Goal: Task Accomplishment & Management: Complete application form

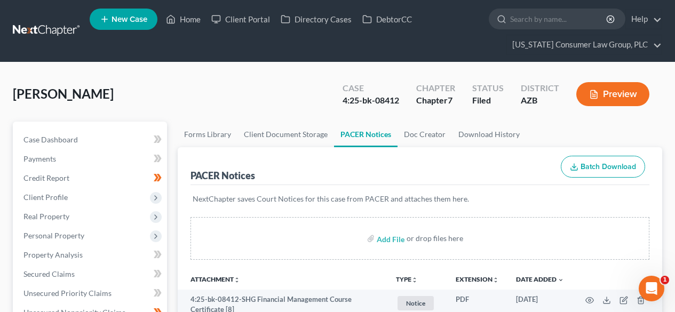
click at [55, 26] on link at bounding box center [47, 30] width 68 height 19
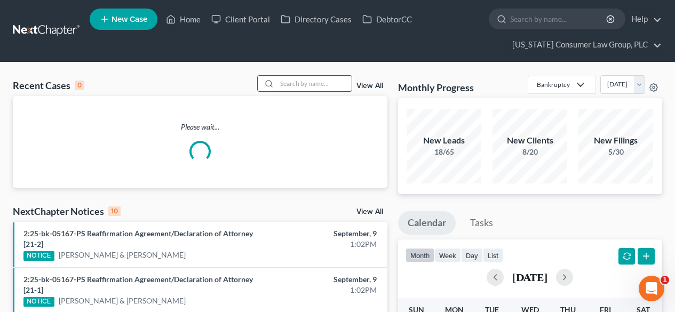
click at [315, 88] on input "search" at bounding box center [314, 83] width 75 height 15
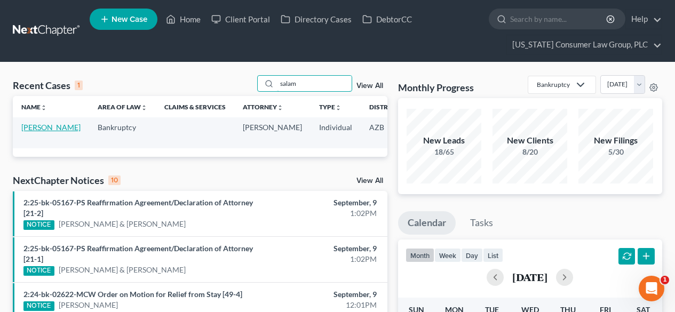
type input "salam"
click at [34, 132] on link "[PERSON_NAME]" at bounding box center [50, 127] width 59 height 9
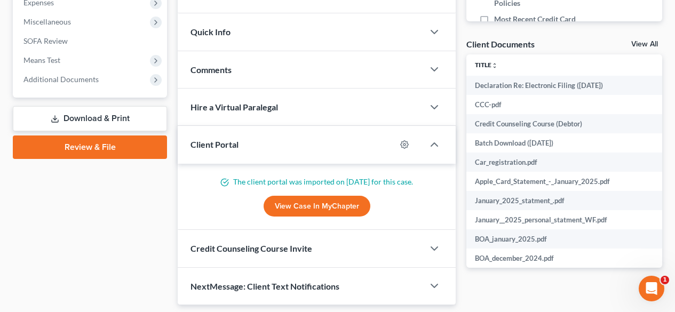
scroll to position [427, 0]
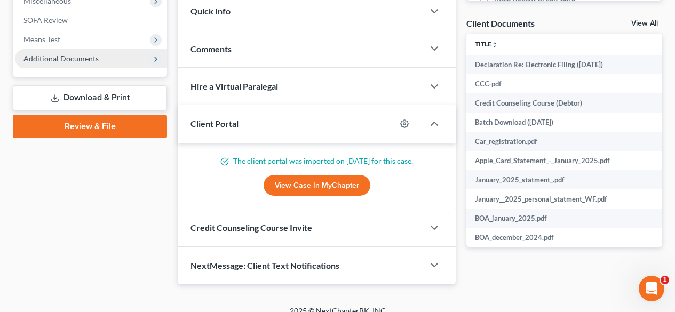
click at [61, 56] on span "Additional Documents" at bounding box center [60, 58] width 75 height 9
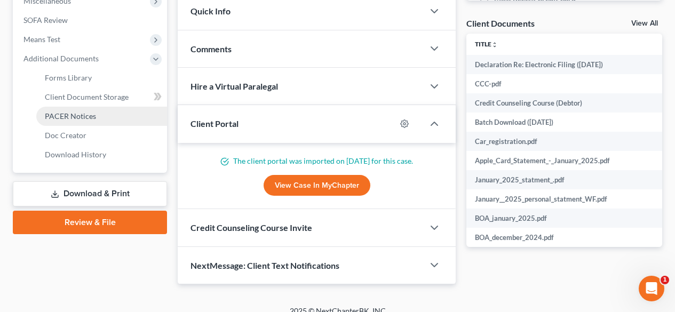
click at [53, 112] on span "PACER Notices" at bounding box center [70, 116] width 51 height 9
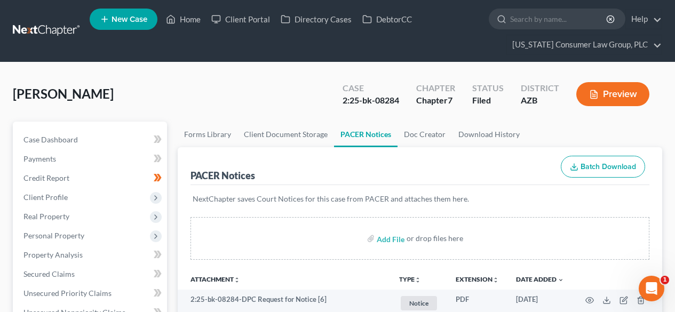
click at [34, 29] on link at bounding box center [47, 30] width 68 height 19
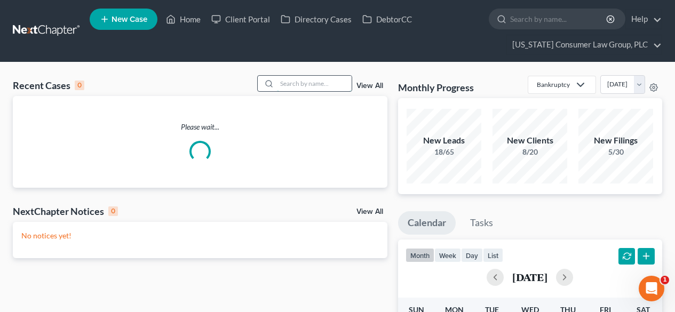
click at [314, 89] on input "search" at bounding box center [314, 83] width 75 height 15
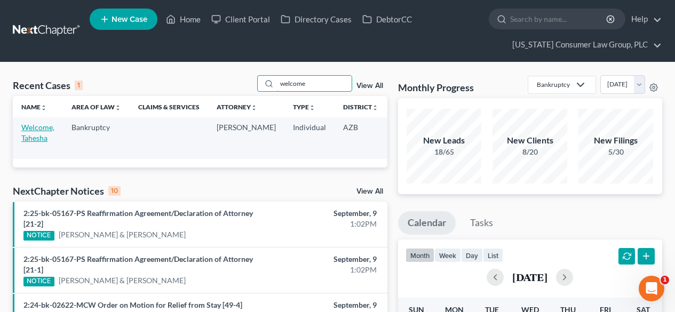
type input "welcome"
click at [33, 130] on link "Welcome, Tahesha" at bounding box center [37, 133] width 33 height 20
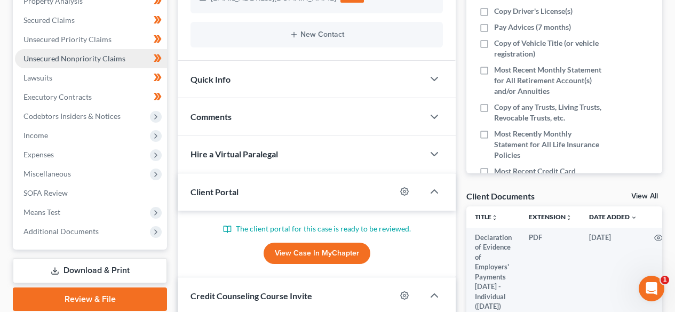
scroll to position [285, 0]
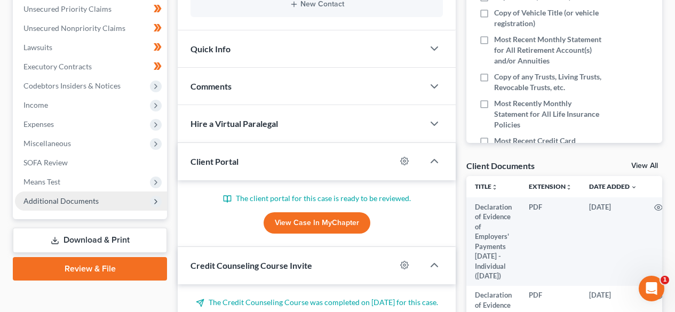
click at [77, 204] on span "Additional Documents" at bounding box center [60, 200] width 75 height 9
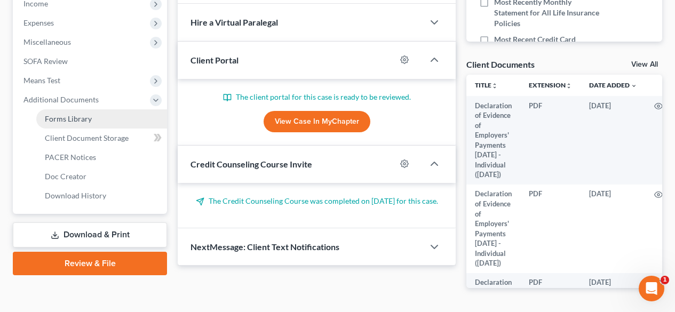
scroll to position [420, 0]
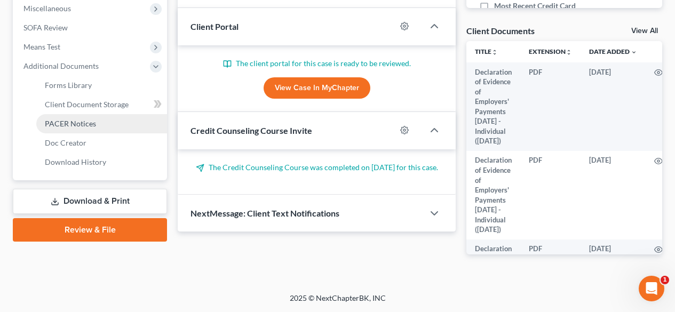
click at [84, 123] on span "PACER Notices" at bounding box center [70, 123] width 51 height 9
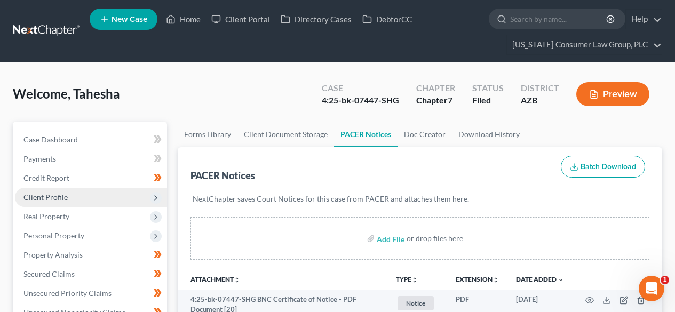
click at [69, 195] on span "Client Profile" at bounding box center [91, 197] width 152 height 19
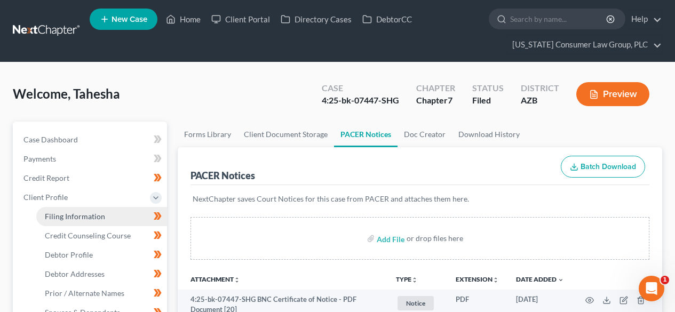
click at [61, 217] on span "Filing Information" at bounding box center [75, 216] width 60 height 9
select select "1"
select select "0"
select select "3"
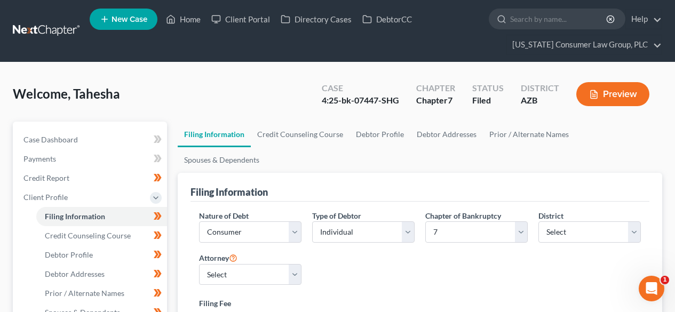
click at [48, 29] on link at bounding box center [47, 30] width 68 height 19
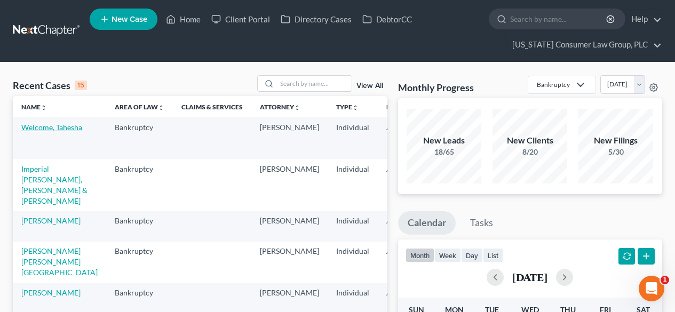
click at [45, 129] on link "Welcome, Tahesha" at bounding box center [51, 127] width 61 height 9
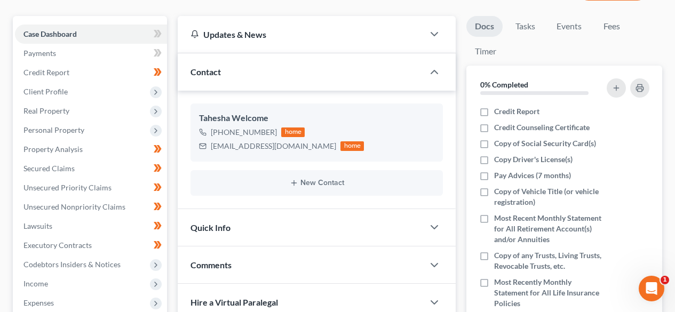
scroll to position [143, 0]
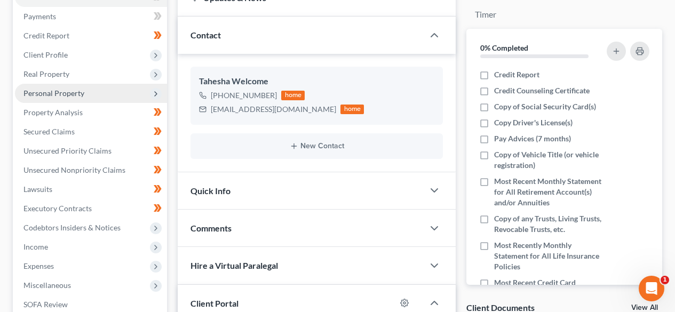
click at [57, 94] on span "Personal Property" at bounding box center [53, 93] width 61 height 9
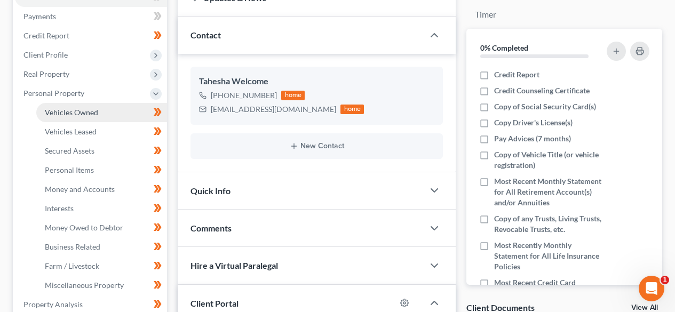
click at [60, 111] on span "Vehicles Owned" at bounding box center [71, 112] width 53 height 9
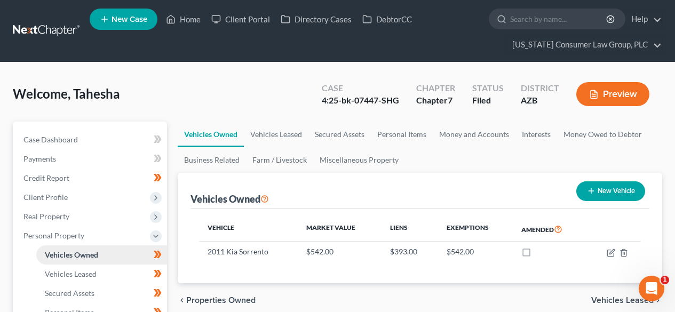
scroll to position [143, 0]
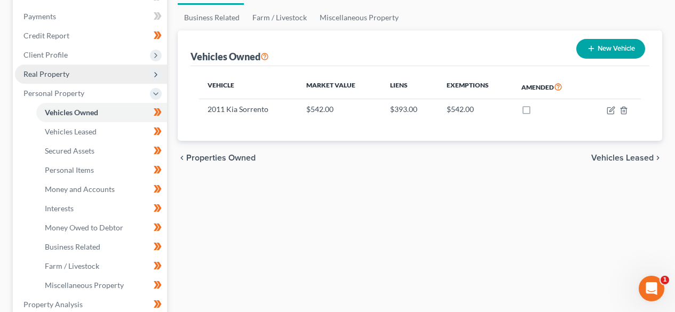
click at [56, 77] on span "Real Property" at bounding box center [46, 73] width 46 height 9
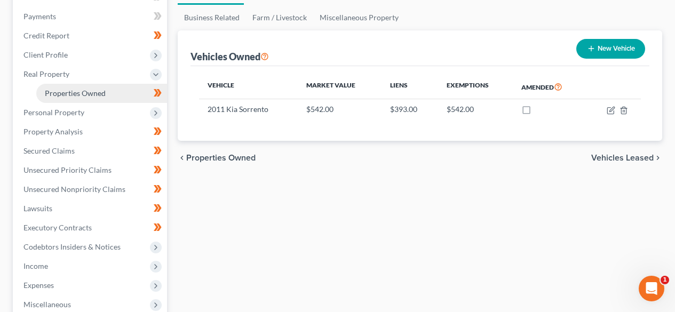
click at [60, 93] on span "Properties Owned" at bounding box center [75, 93] width 61 height 9
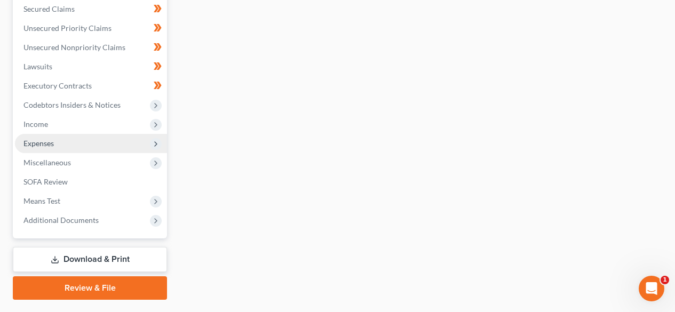
scroll to position [143, 0]
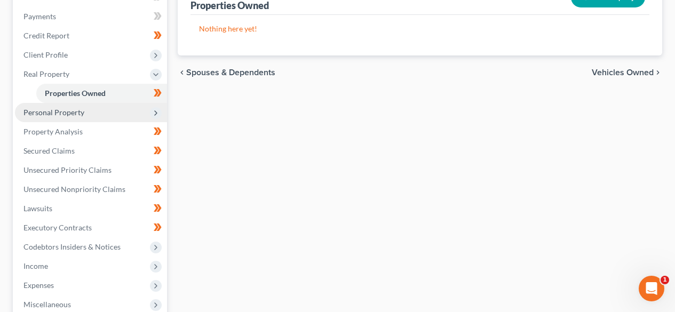
click at [101, 114] on span "Personal Property" at bounding box center [91, 112] width 152 height 19
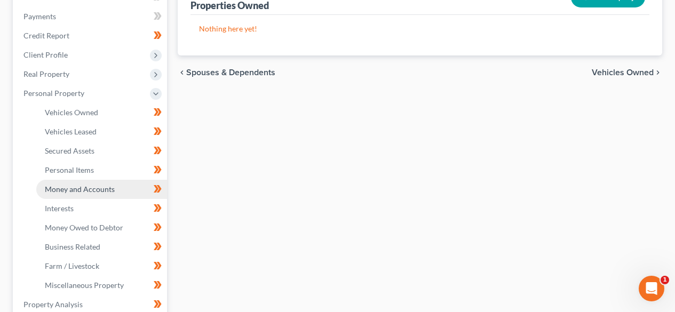
click at [82, 187] on span "Money and Accounts" at bounding box center [80, 189] width 70 height 9
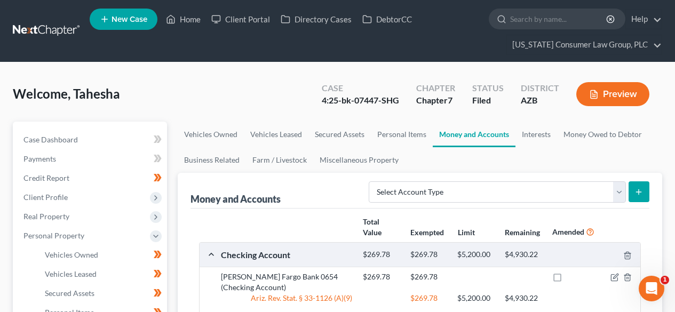
click at [56, 30] on link at bounding box center [47, 30] width 68 height 19
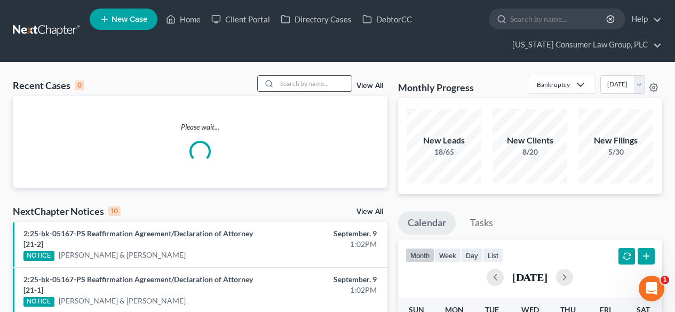
click at [309, 85] on input "search" at bounding box center [314, 83] width 75 height 15
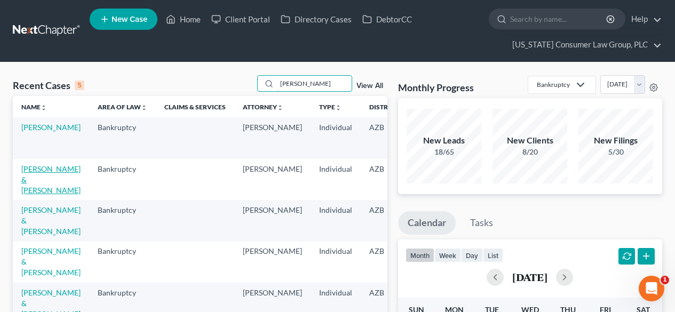
type input "wright"
click at [45, 178] on link "[PERSON_NAME] & [PERSON_NAME]" at bounding box center [50, 179] width 59 height 30
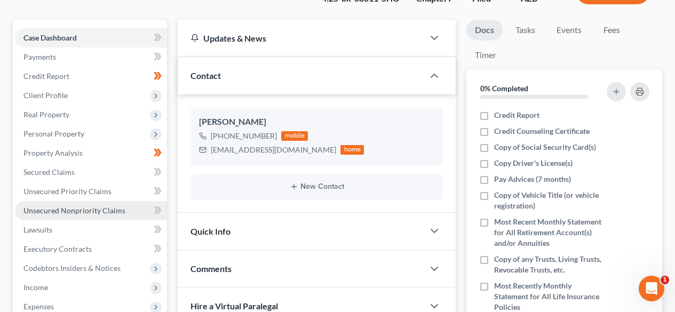
scroll to position [143, 0]
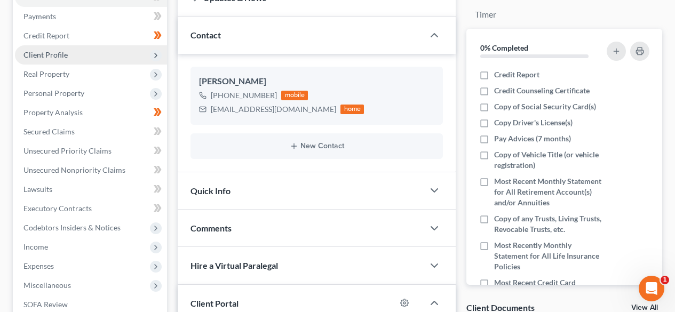
click at [57, 53] on span "Client Profile" at bounding box center [45, 54] width 44 height 9
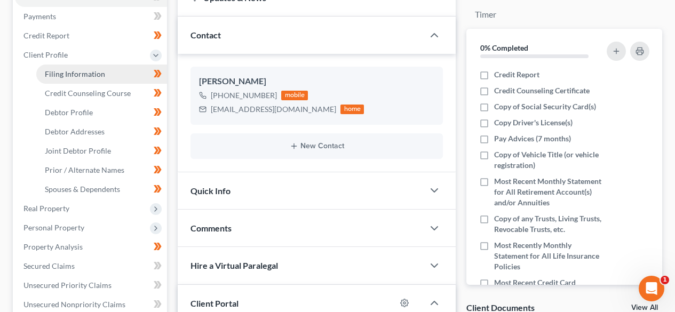
click at [57, 70] on span "Filing Information" at bounding box center [75, 73] width 60 height 9
select select "1"
select select "0"
select select "3"
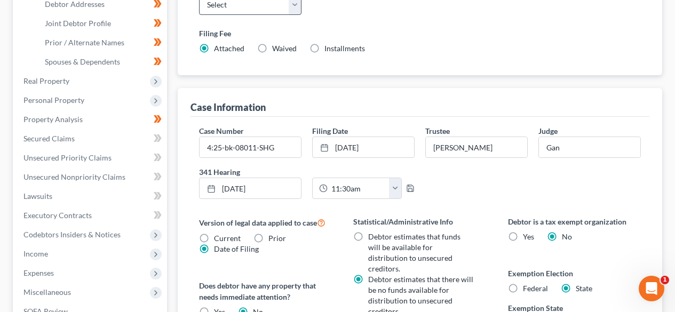
scroll to position [285, 0]
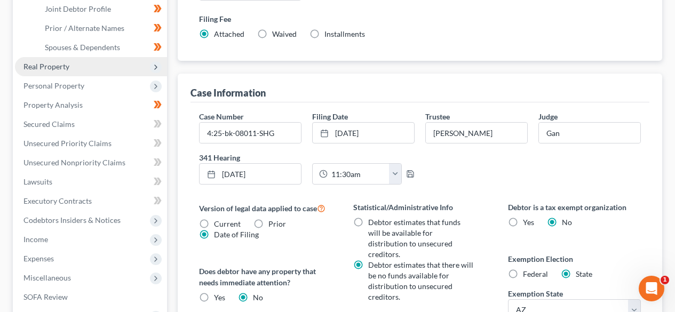
click at [54, 61] on span "Real Property" at bounding box center [91, 66] width 152 height 19
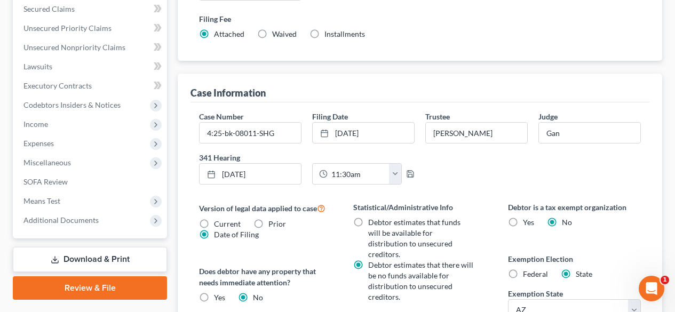
scroll to position [143, 0]
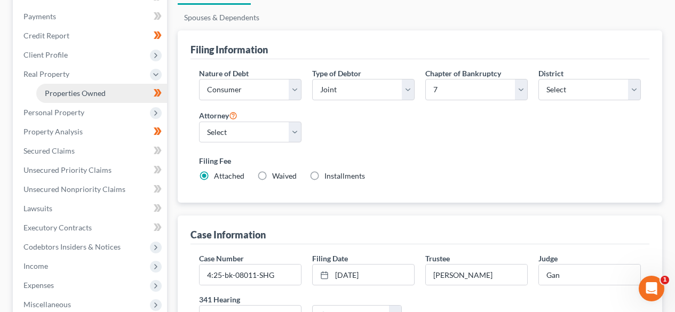
click at [78, 90] on span "Properties Owned" at bounding box center [75, 93] width 61 height 9
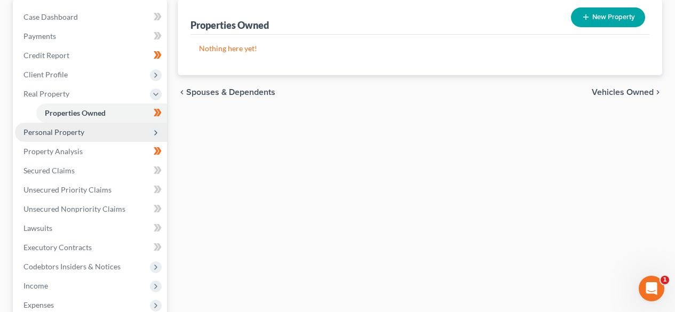
scroll to position [143, 0]
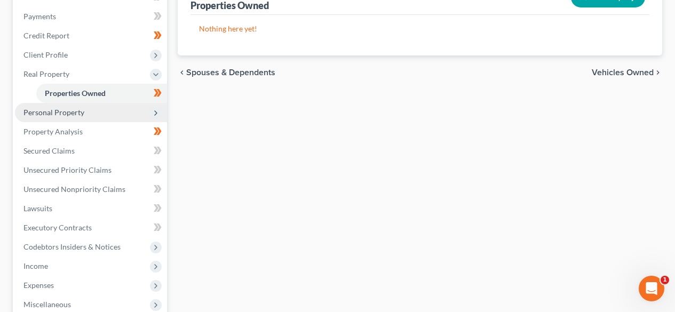
click at [51, 112] on span "Personal Property" at bounding box center [53, 112] width 61 height 9
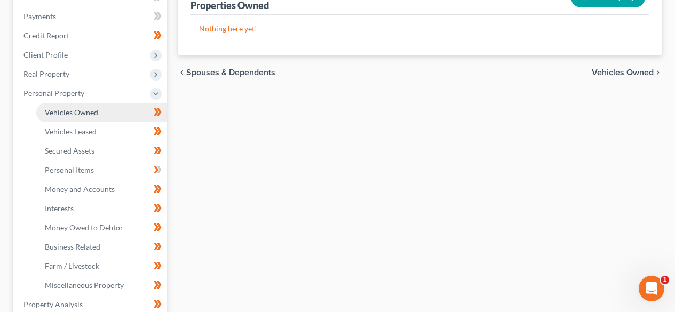
click at [75, 110] on span "Vehicles Owned" at bounding box center [71, 112] width 53 height 9
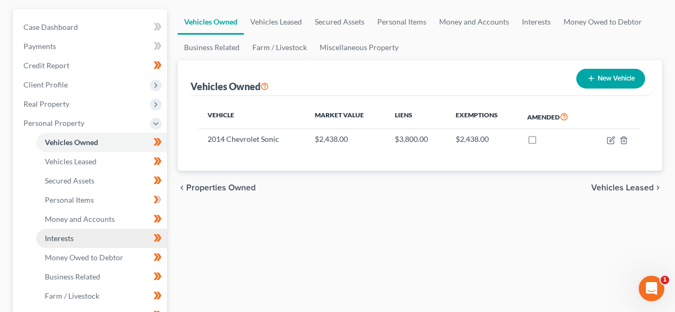
scroll to position [143, 0]
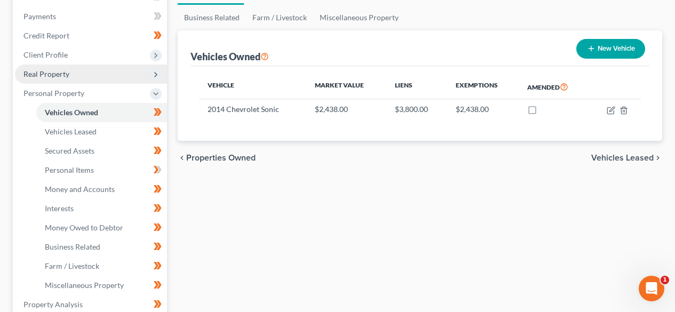
click at [61, 72] on span "Real Property" at bounding box center [46, 73] width 46 height 9
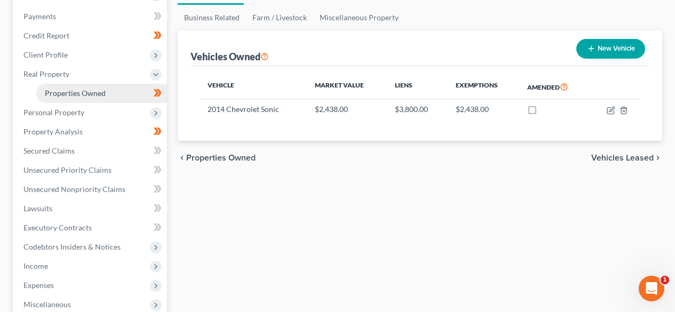
click at [59, 89] on span "Properties Owned" at bounding box center [75, 93] width 61 height 9
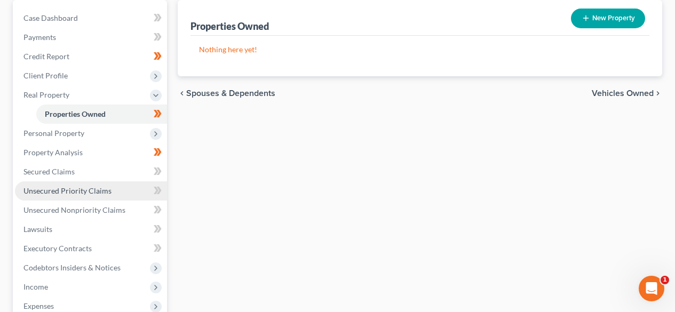
scroll to position [143, 0]
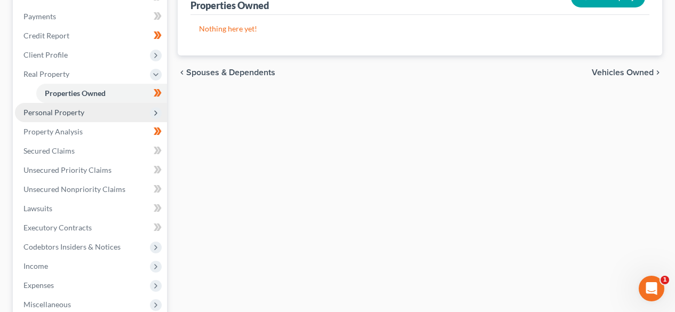
click at [50, 116] on span "Personal Property" at bounding box center [53, 112] width 61 height 9
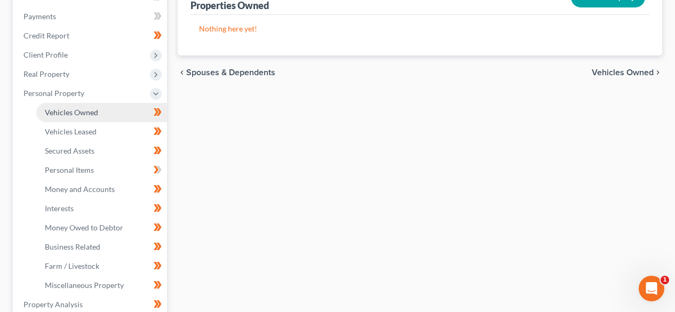
click at [69, 114] on span "Vehicles Owned" at bounding box center [71, 112] width 53 height 9
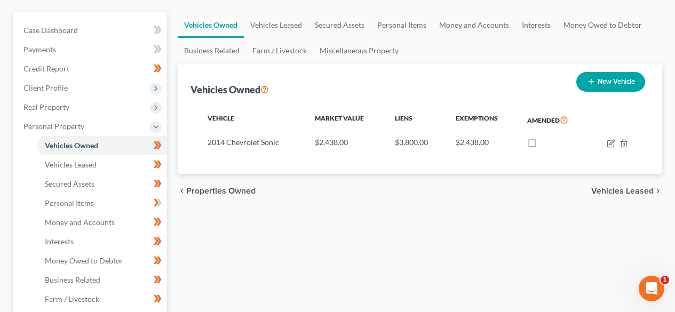
scroll to position [143, 0]
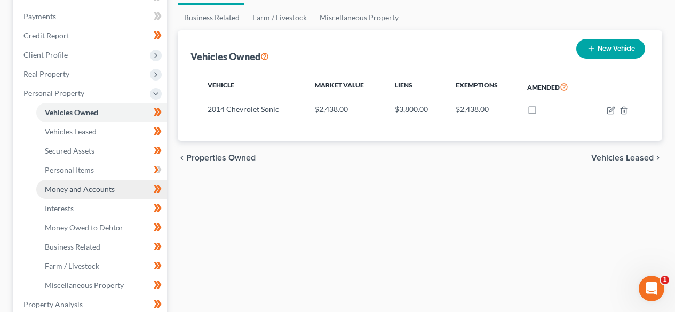
click at [60, 185] on span "Money and Accounts" at bounding box center [80, 189] width 70 height 9
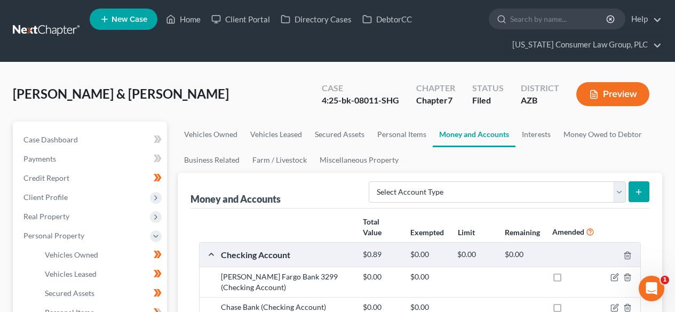
click at [49, 34] on link at bounding box center [47, 30] width 68 height 19
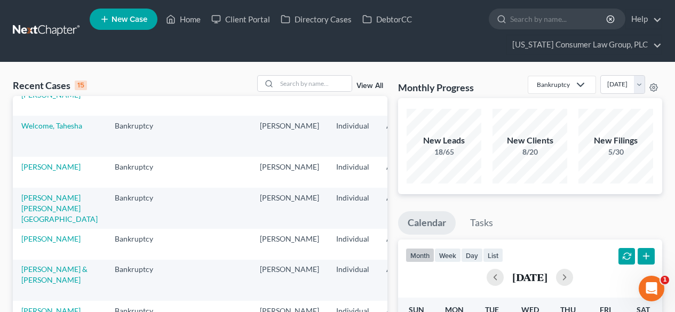
scroll to position [216, 0]
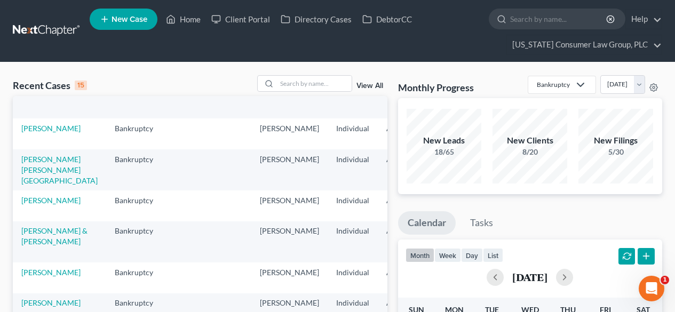
click at [42, 113] on td "Welcome, Tahesha" at bounding box center [59, 97] width 93 height 41
click at [41, 92] on link "Welcome, Tahesha" at bounding box center [51, 87] width 61 height 9
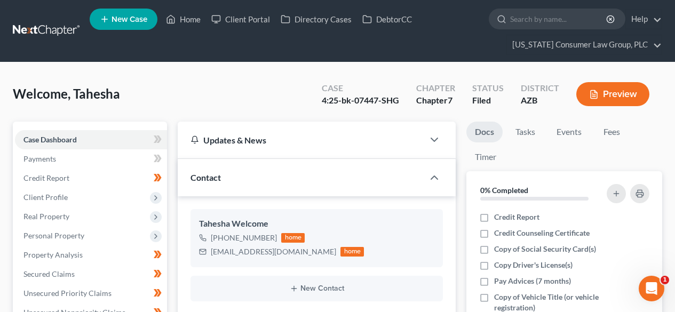
click at [42, 27] on link at bounding box center [47, 30] width 68 height 19
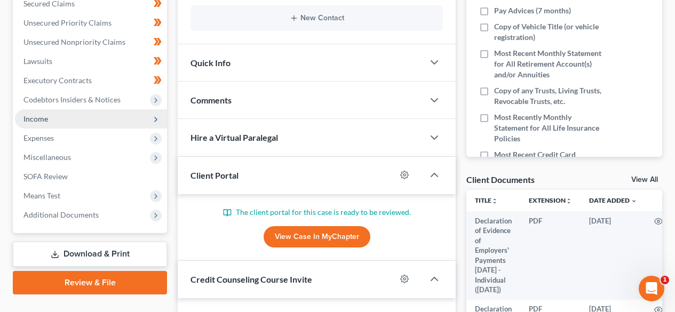
scroll to position [285, 0]
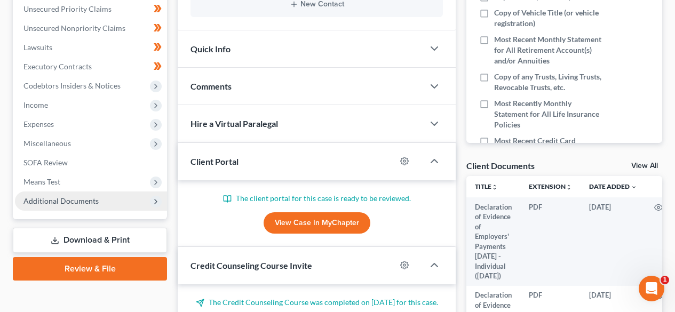
click at [78, 198] on span "Additional Documents" at bounding box center [60, 200] width 75 height 9
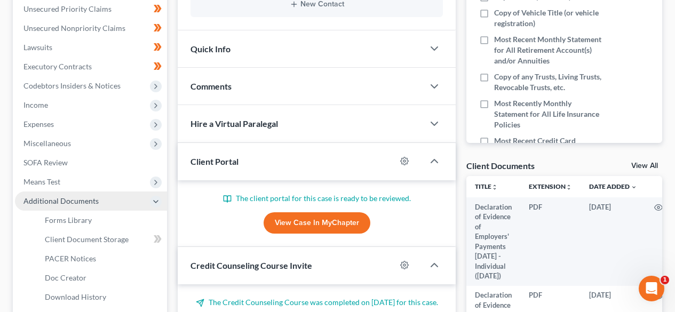
scroll to position [420, 0]
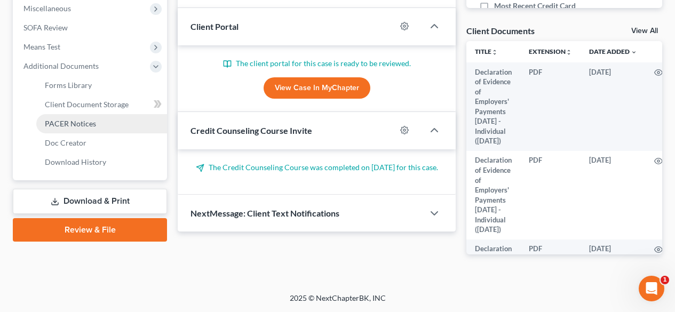
click at [68, 126] on span "PACER Notices" at bounding box center [70, 123] width 51 height 9
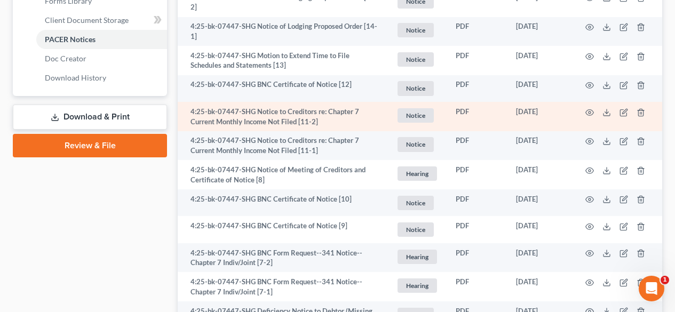
scroll to position [570, 0]
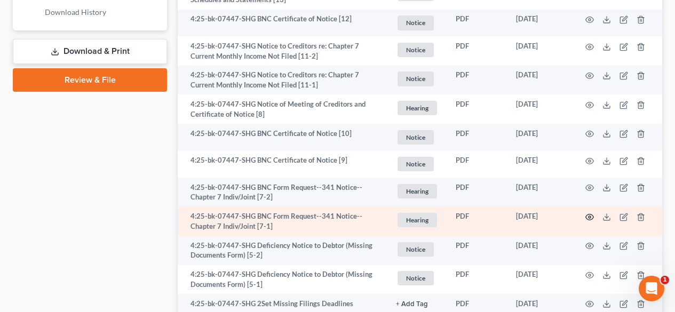
click at [587, 218] on icon "button" at bounding box center [590, 217] width 9 height 9
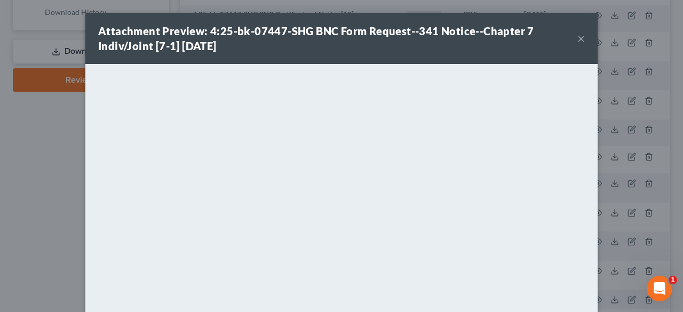
click at [578, 39] on button "×" at bounding box center [581, 38] width 7 height 13
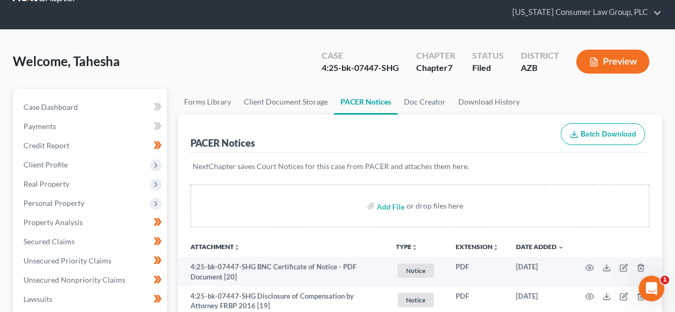
scroll to position [0, 0]
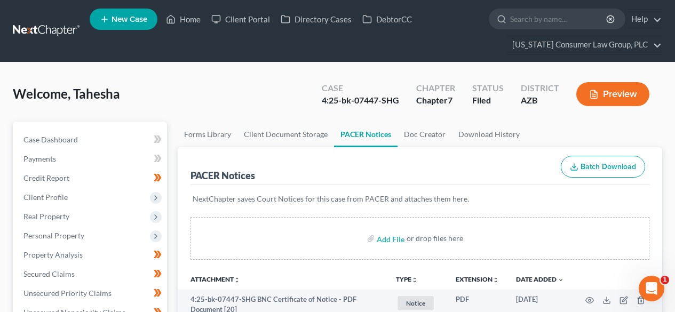
click at [33, 27] on link at bounding box center [47, 30] width 68 height 19
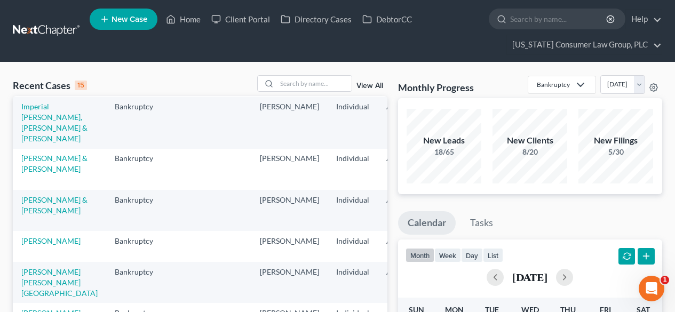
scroll to position [143, 0]
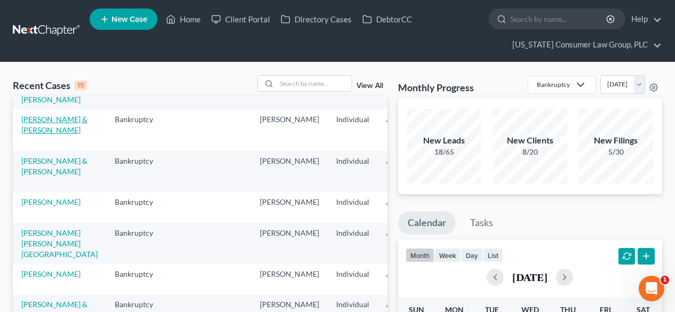
click at [35, 135] on link "[PERSON_NAME] & [PERSON_NAME]" at bounding box center [54, 125] width 66 height 20
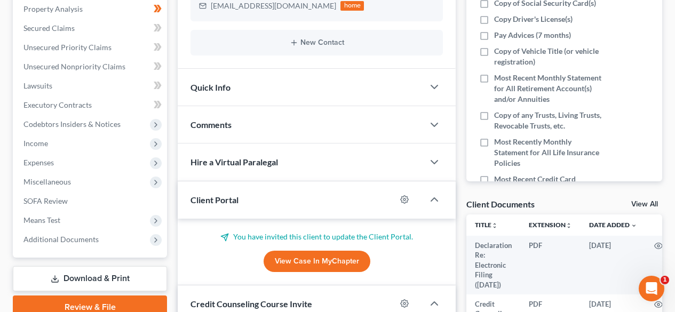
scroll to position [285, 0]
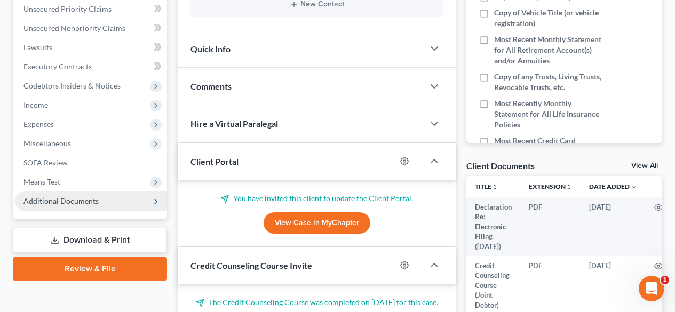
click at [75, 200] on span "Additional Documents" at bounding box center [60, 200] width 75 height 9
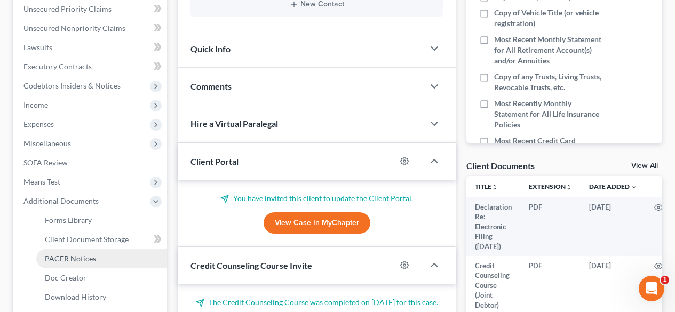
click at [78, 252] on link "PACER Notices" at bounding box center [101, 258] width 131 height 19
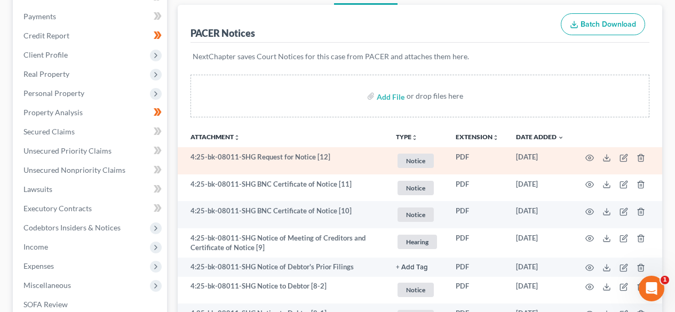
scroll to position [285, 0]
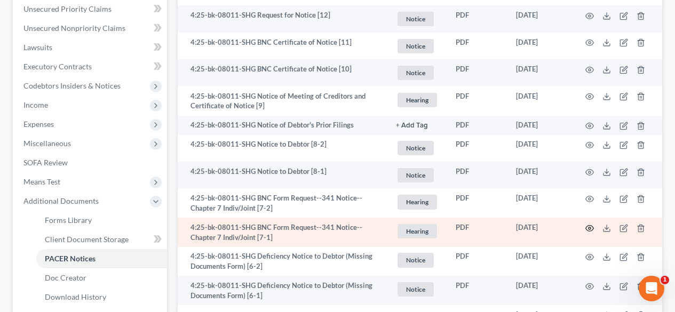
click at [593, 232] on icon "button" at bounding box center [590, 228] width 9 height 9
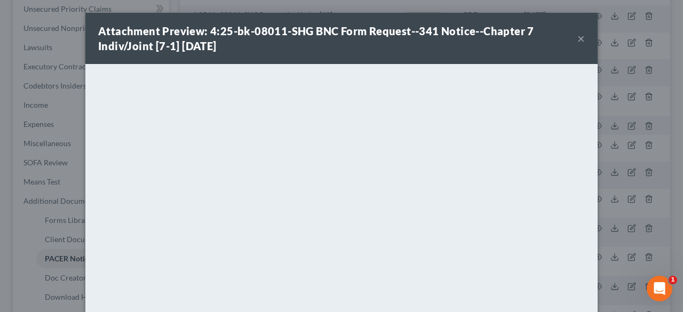
click at [579, 37] on button "×" at bounding box center [581, 38] width 7 height 13
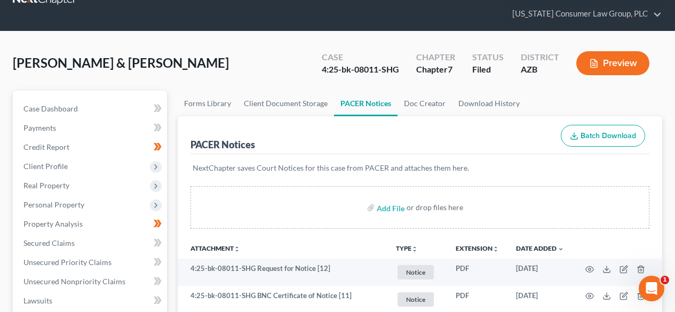
scroll to position [0, 0]
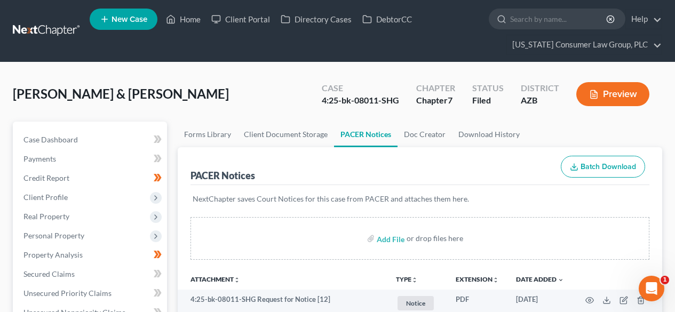
click at [44, 35] on link at bounding box center [47, 30] width 68 height 19
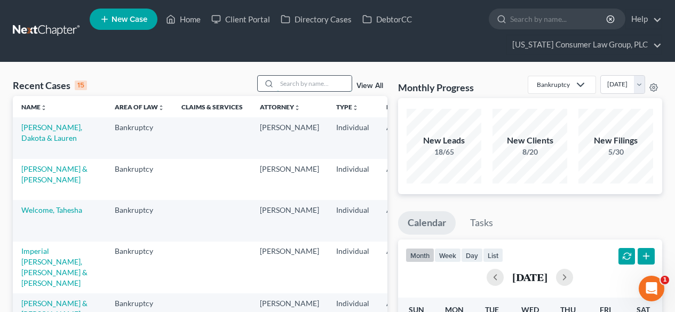
click at [311, 81] on input "search" at bounding box center [314, 83] width 75 height 15
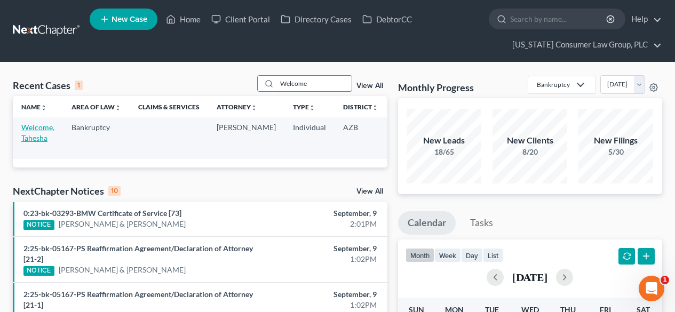
type input "Welcome"
click at [43, 137] on link "Welcome, Tahesha" at bounding box center [37, 133] width 33 height 20
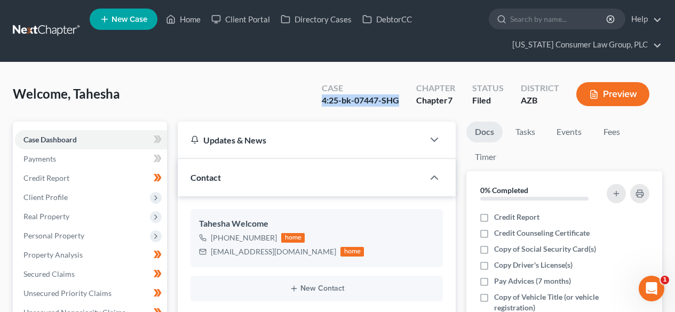
drag, startPoint x: 403, startPoint y: 101, endPoint x: 322, endPoint y: 104, distance: 80.7
click at [322, 104] on div "Case 4:25-bk-07447-SHG" at bounding box center [360, 96] width 95 height 32
copy div "4:25-bk-07447-SHG"
click at [42, 29] on link at bounding box center [47, 30] width 68 height 19
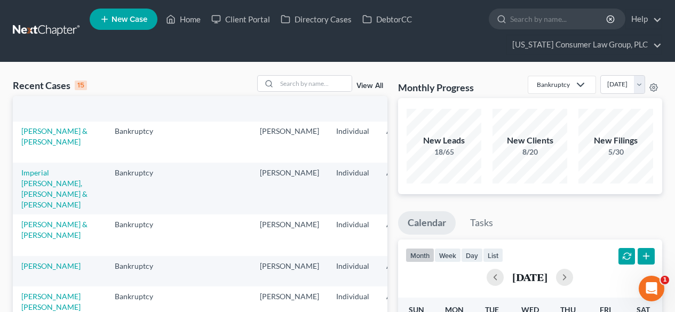
scroll to position [143, 0]
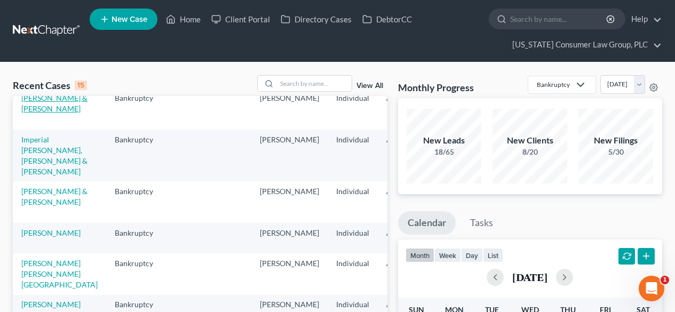
click at [38, 111] on link "[PERSON_NAME] & [PERSON_NAME]" at bounding box center [54, 103] width 66 height 20
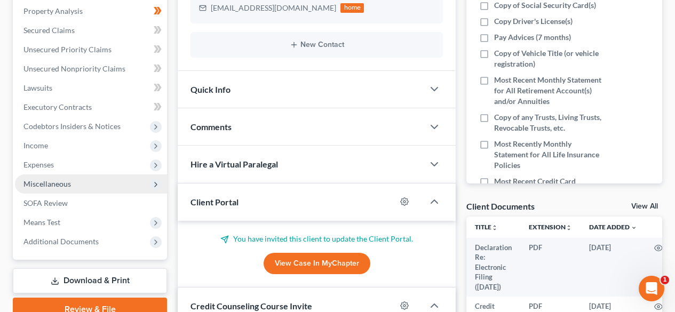
scroll to position [285, 0]
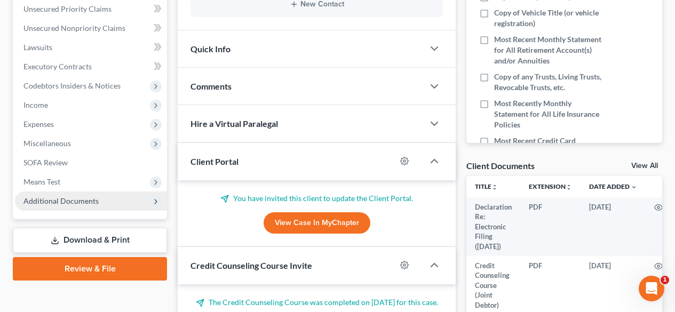
click at [56, 198] on span "Additional Documents" at bounding box center [60, 200] width 75 height 9
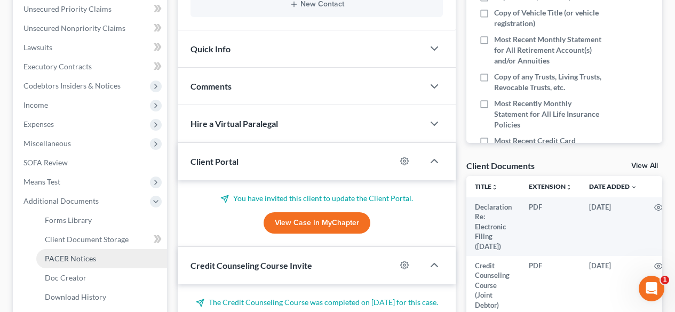
click at [103, 258] on link "PACER Notices" at bounding box center [101, 258] width 131 height 19
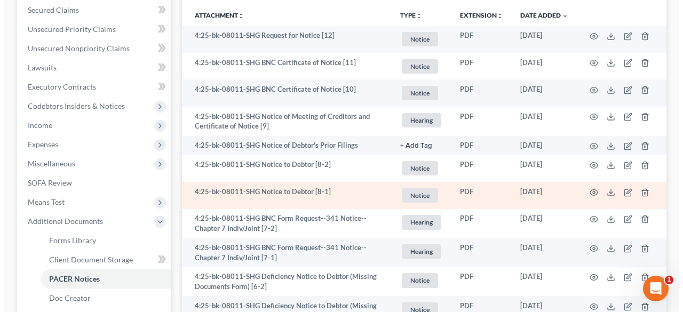
scroll to position [285, 0]
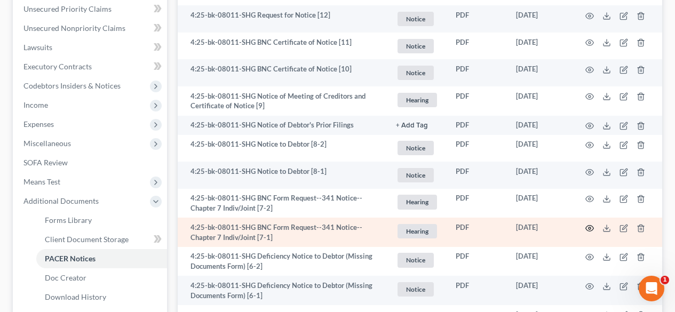
click at [589, 232] on icon "button" at bounding box center [590, 228] width 9 height 9
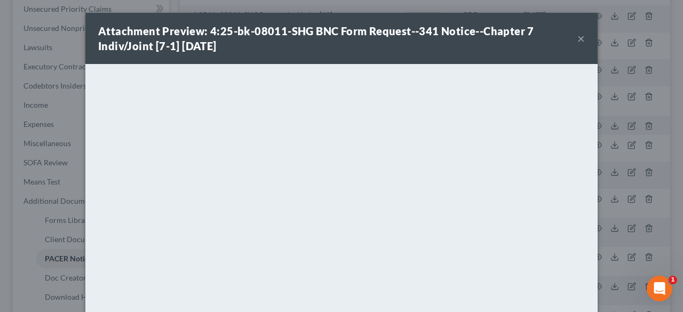
click at [578, 38] on button "×" at bounding box center [581, 38] width 7 height 13
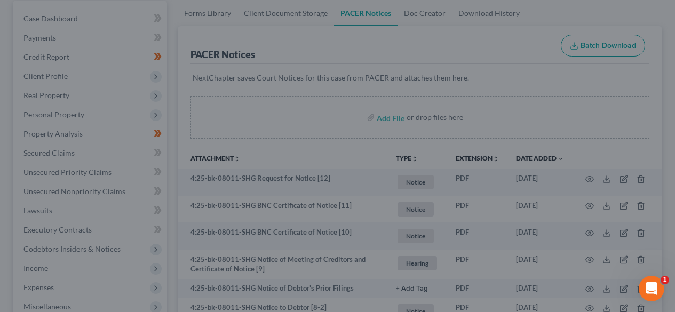
scroll to position [0, 0]
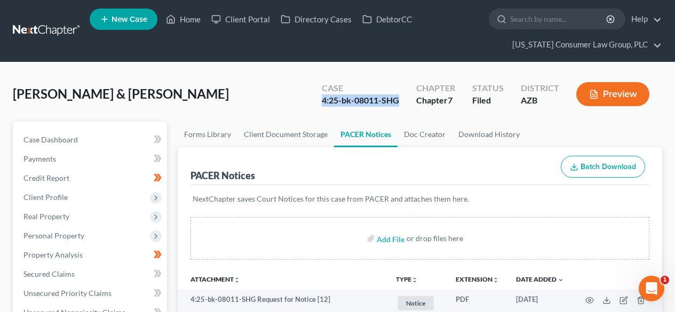
drag, startPoint x: 403, startPoint y: 99, endPoint x: 321, endPoint y: 98, distance: 81.7
click at [321, 98] on div "Case 4:25-bk-08011-SHG" at bounding box center [360, 96] width 95 height 32
copy div "4:25-bk-08011-SHG"
